Goal: Information Seeking & Learning: Check status

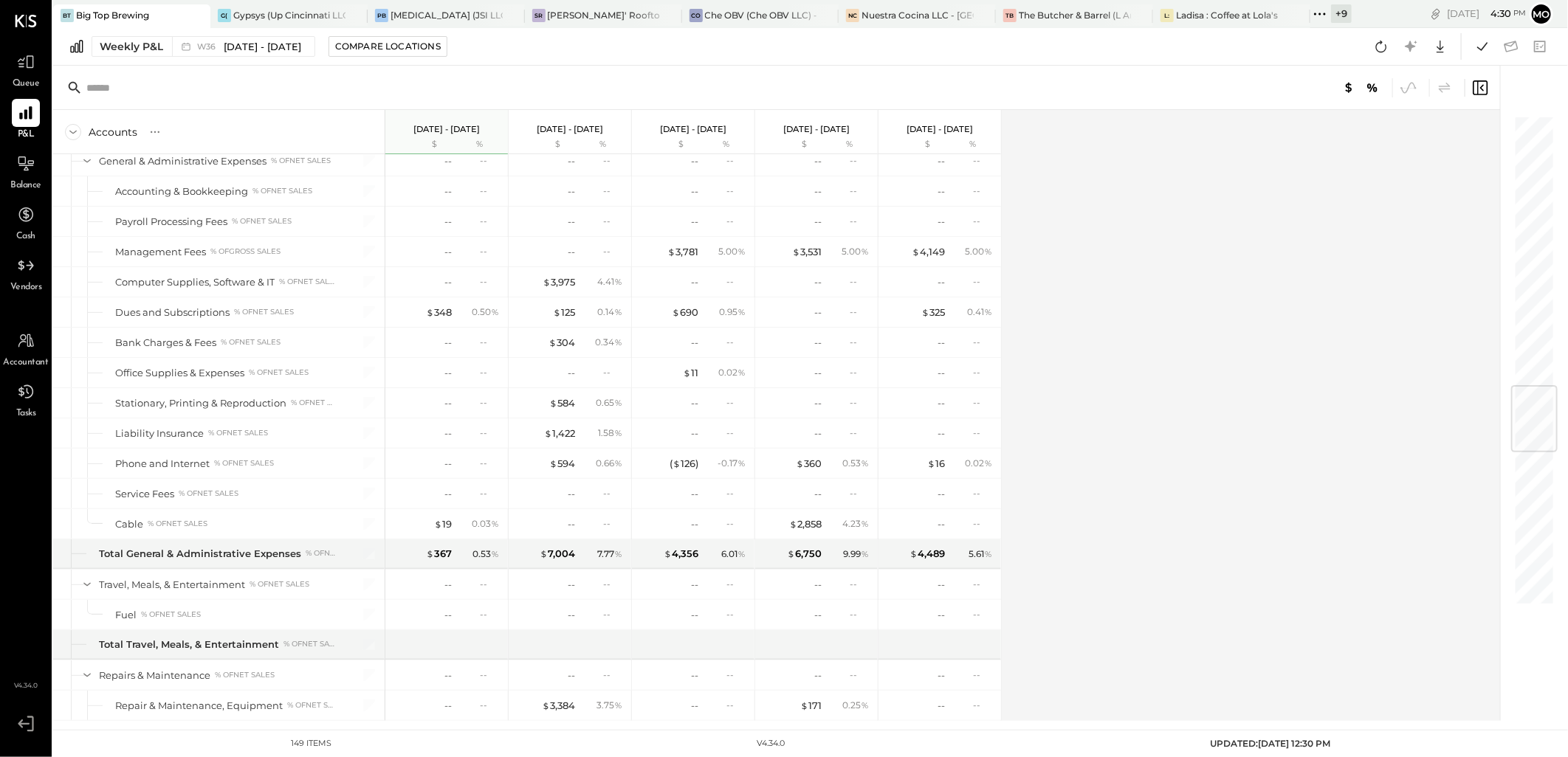
scroll to position [2131, 0]
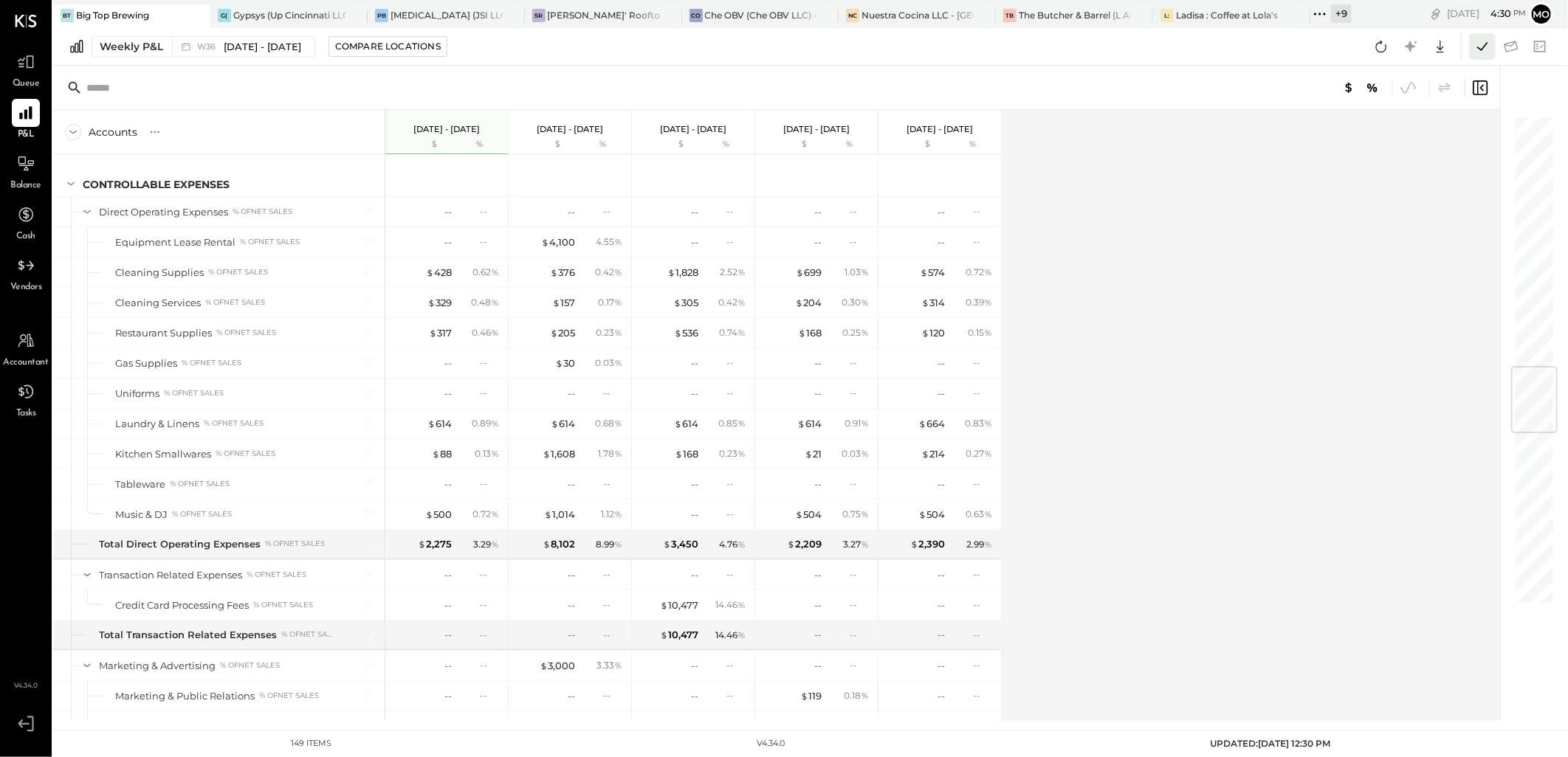
click at [1470, 47] on button at bounding box center [1482, 46] width 27 height 27
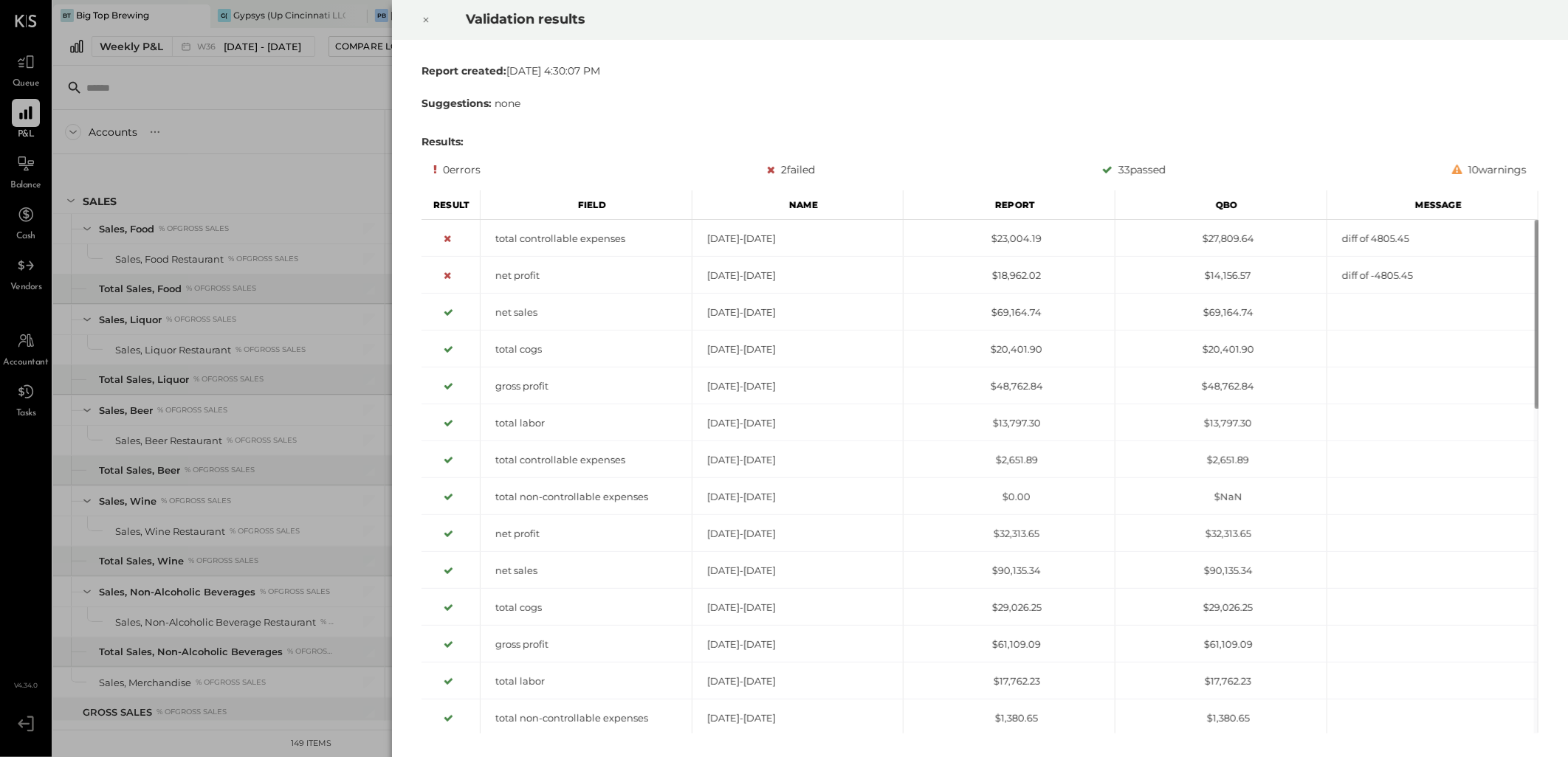
click at [427, 18] on icon at bounding box center [426, 19] width 9 height 18
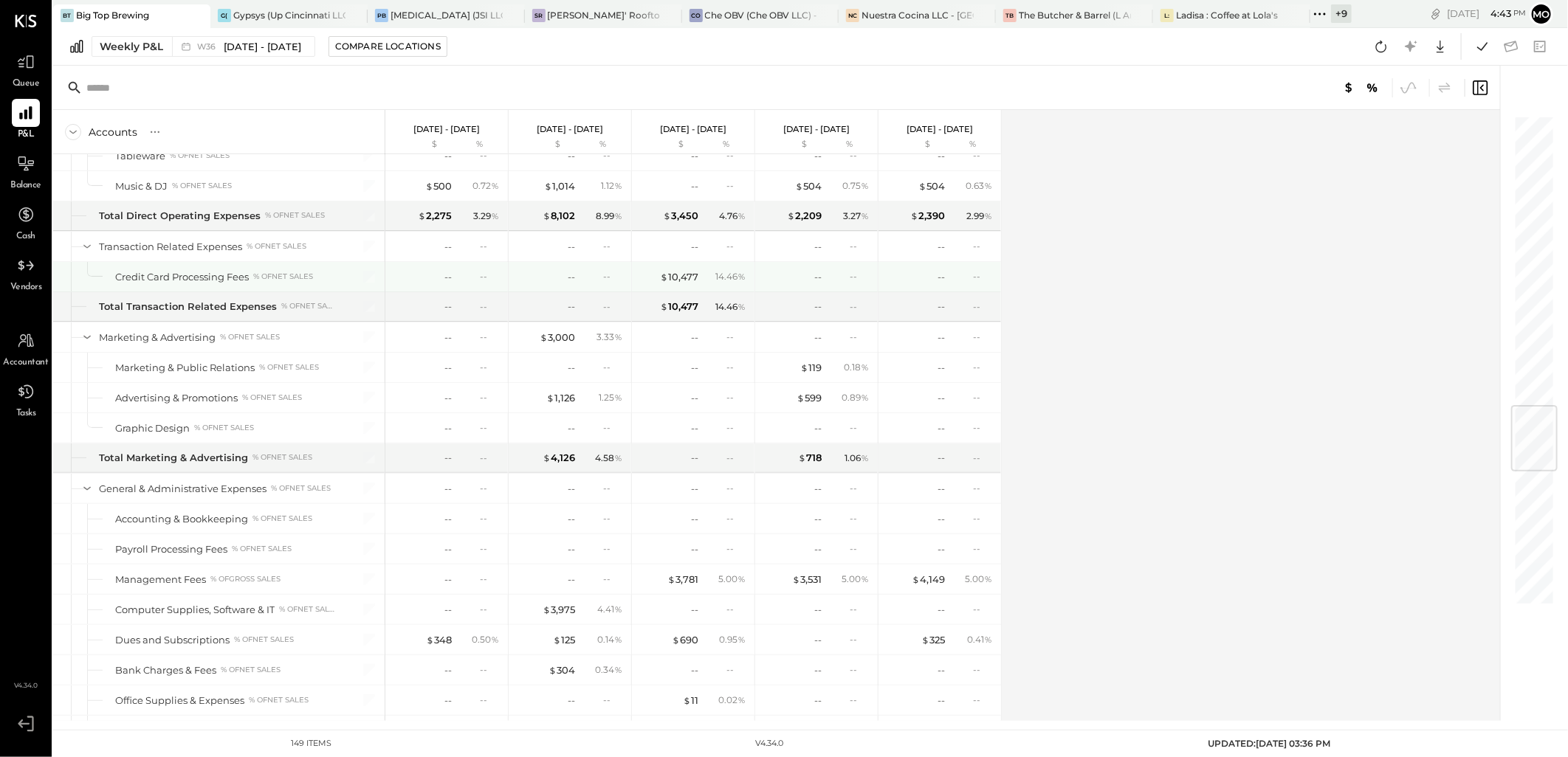
scroll to position [2705, 0]
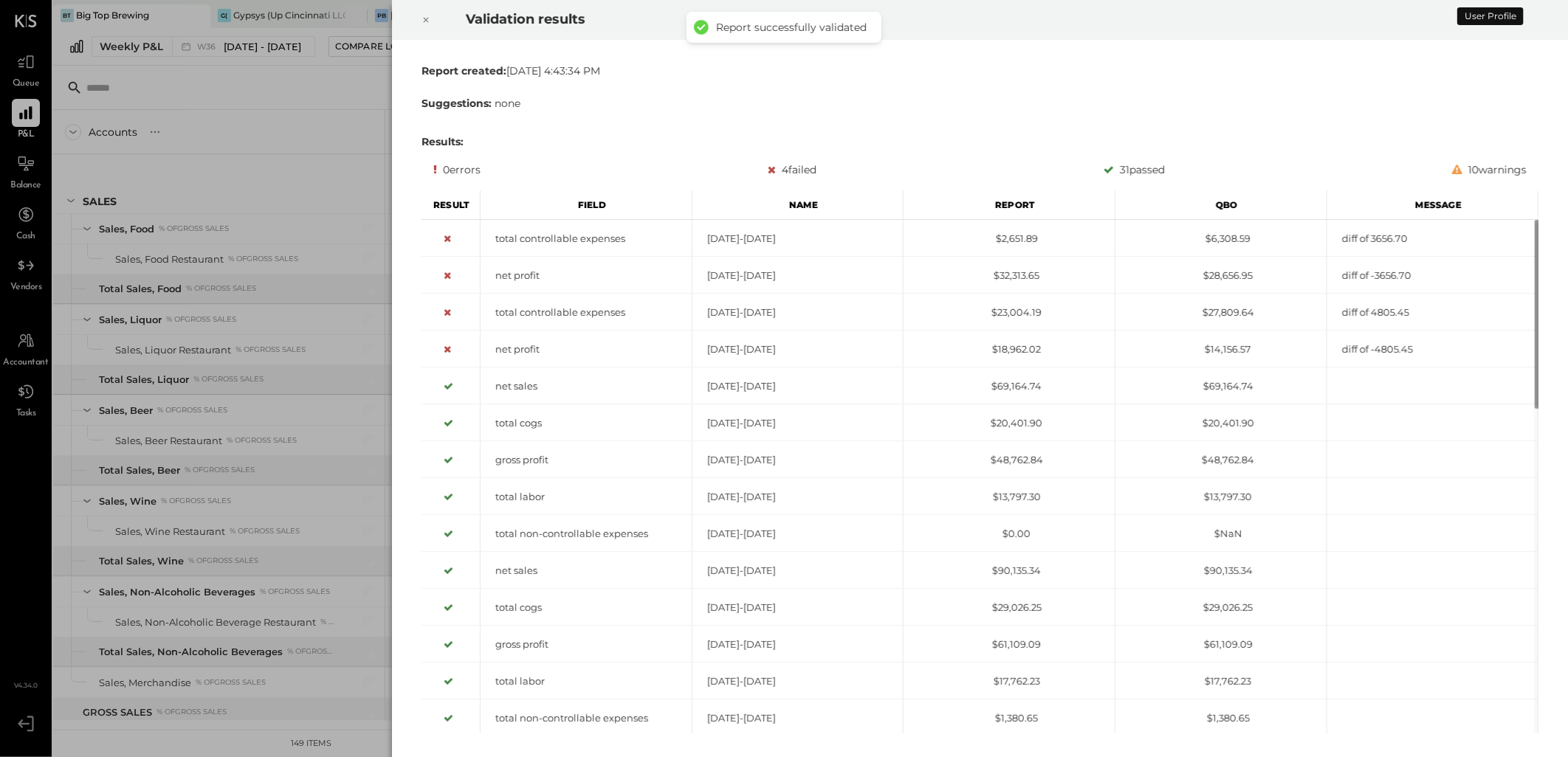
scroll to position [1471, 0]
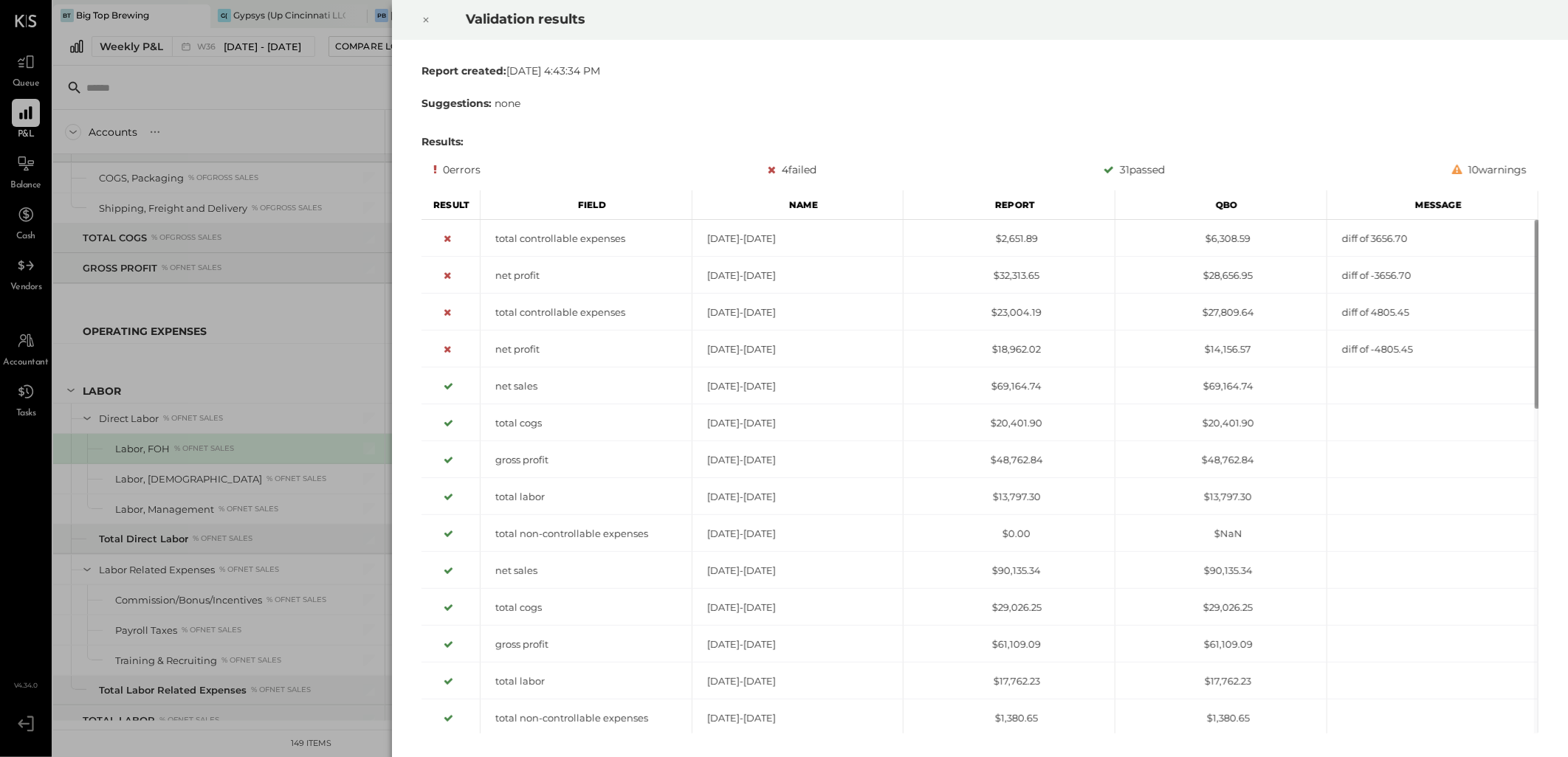
click at [426, 18] on icon at bounding box center [426, 19] width 9 height 18
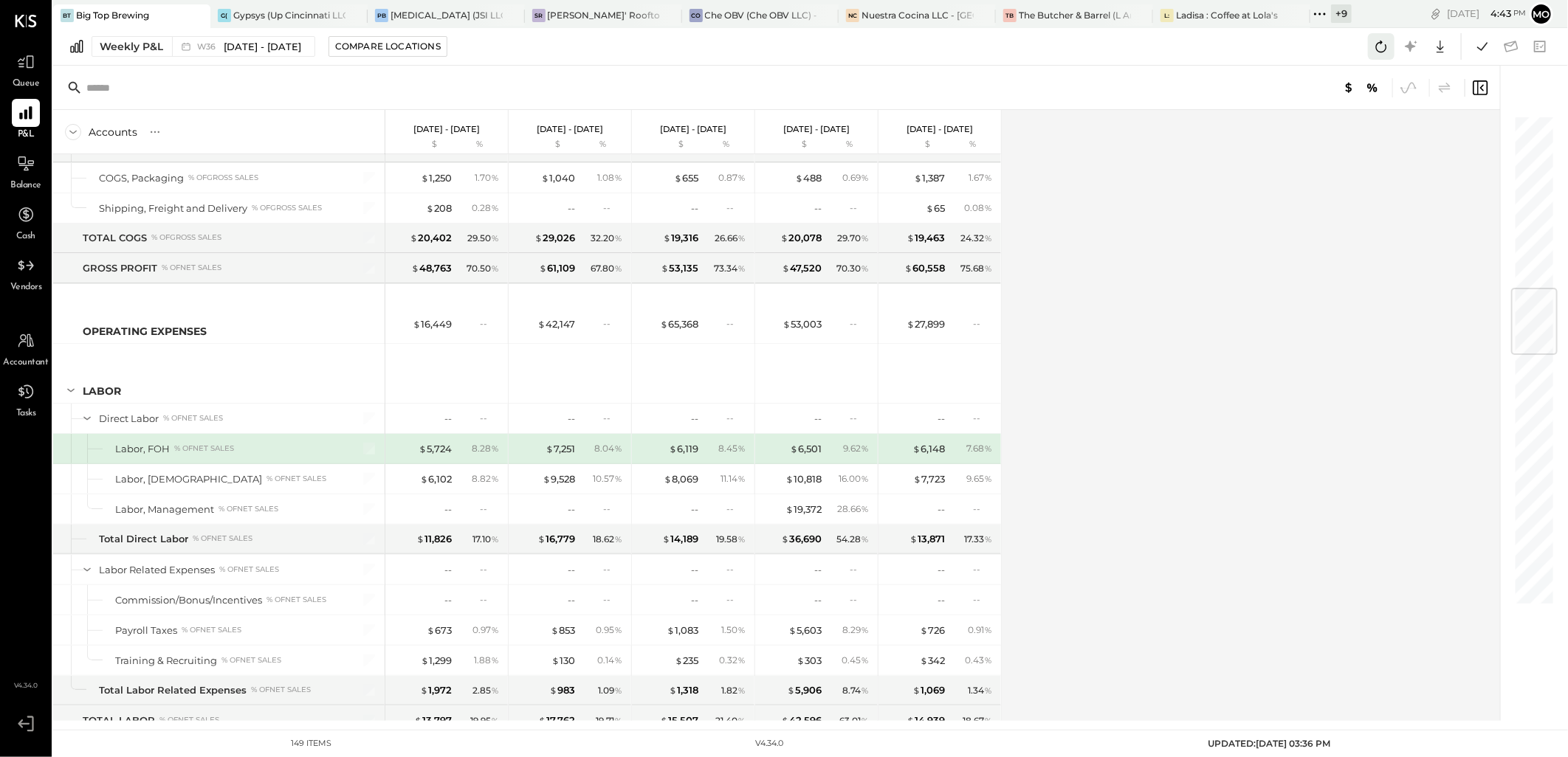
drag, startPoint x: 1384, startPoint y: 43, endPoint x: 1391, endPoint y: 59, distance: 17.5
click at [1384, 43] on icon at bounding box center [1381, 46] width 19 height 19
